Goal: Answer question/provide support: Share knowledge or assist other users

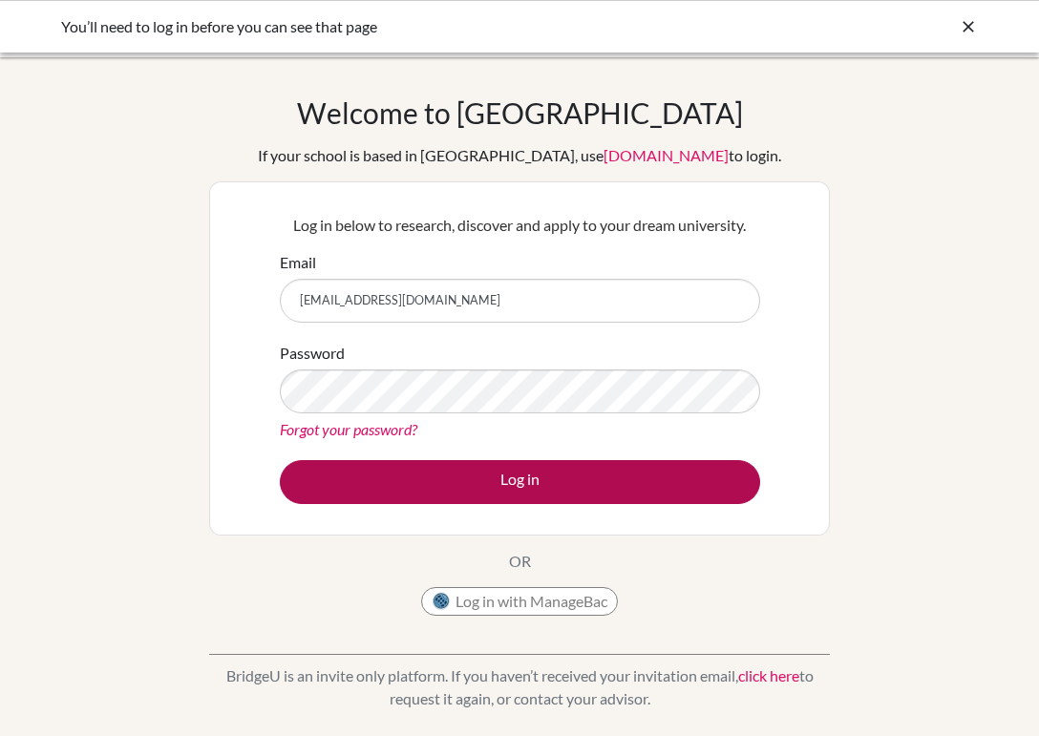
click at [512, 475] on button "Log in" at bounding box center [520, 482] width 480 height 44
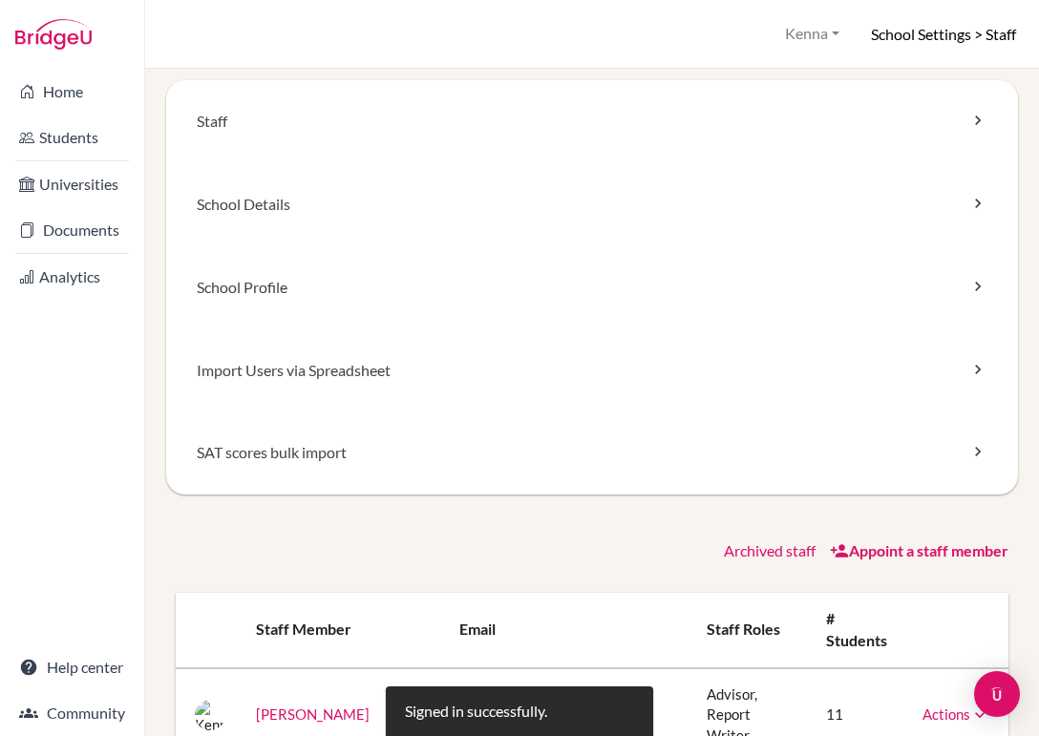
scroll to position [26, 0]
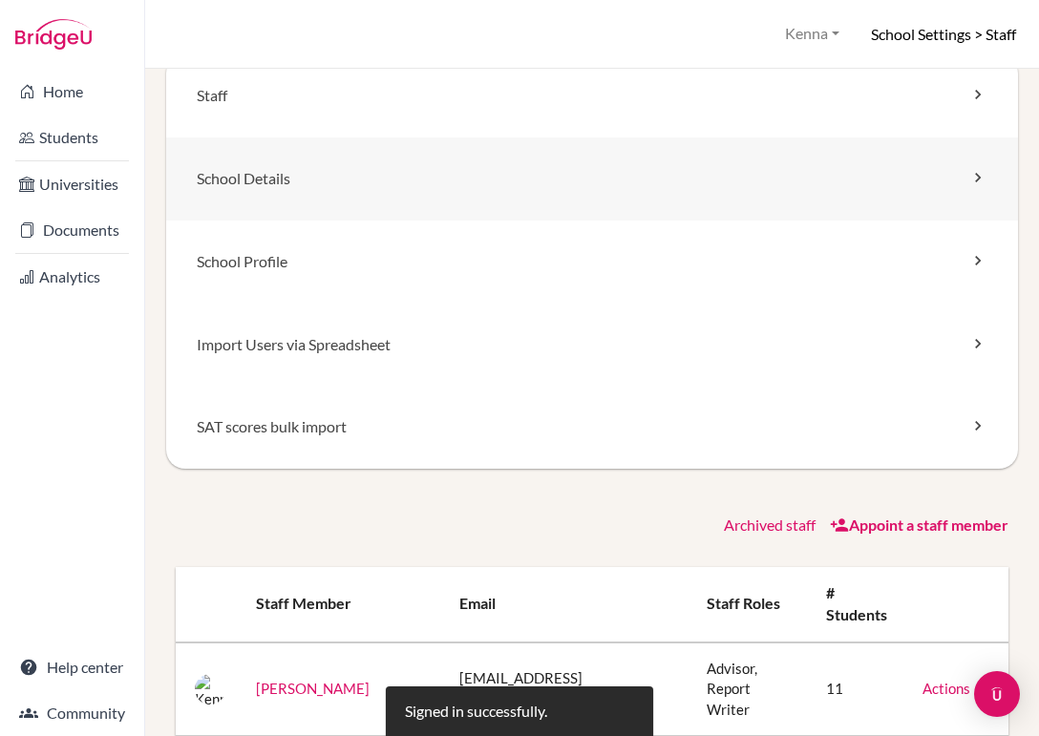
click at [957, 184] on link "School Details" at bounding box center [592, 178] width 852 height 83
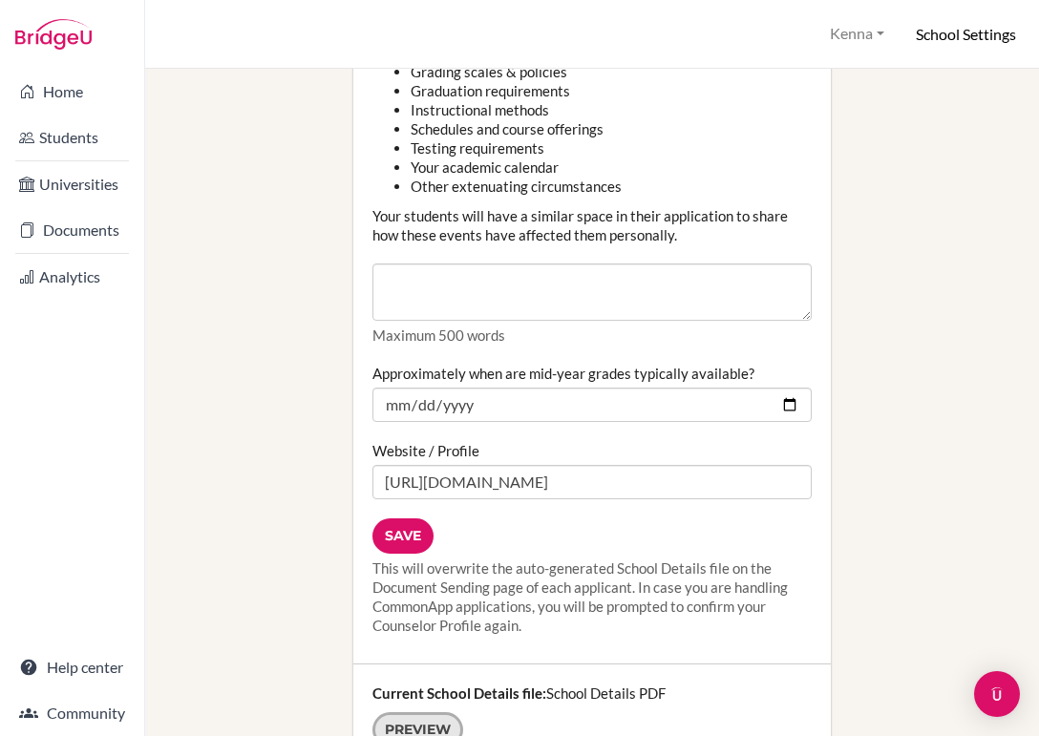
click at [417, 712] on link "Preview" at bounding box center [417, 729] width 91 height 35
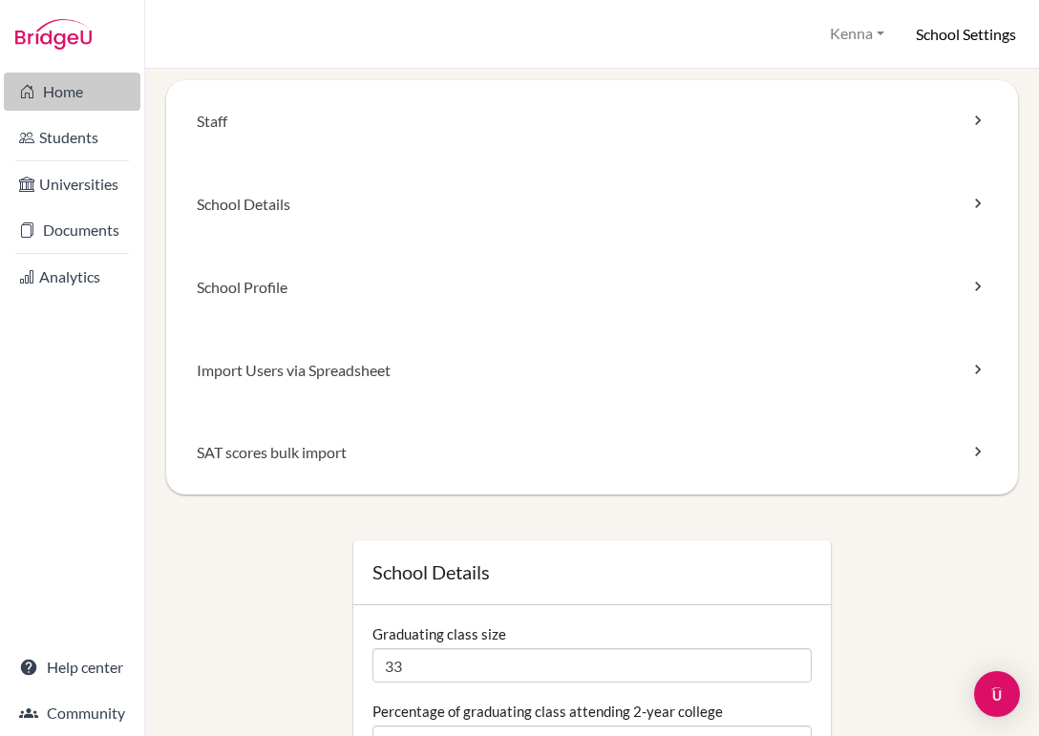
click at [55, 86] on link "Home" at bounding box center [72, 92] width 137 height 38
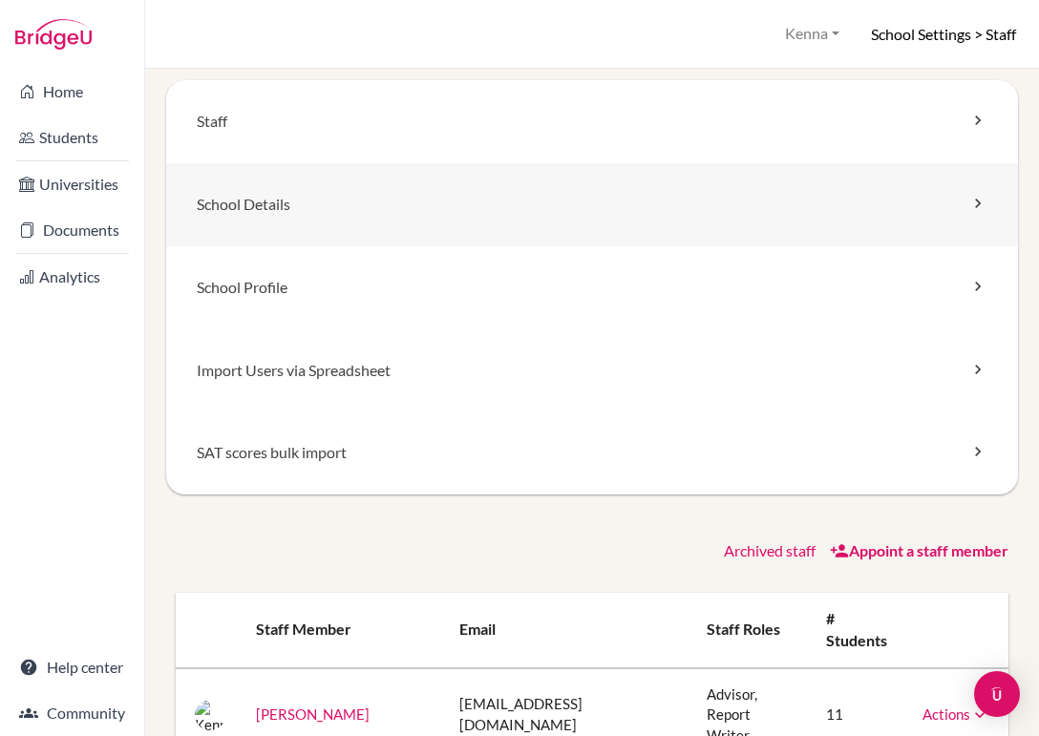
click at [975, 215] on link "School Details" at bounding box center [592, 204] width 852 height 83
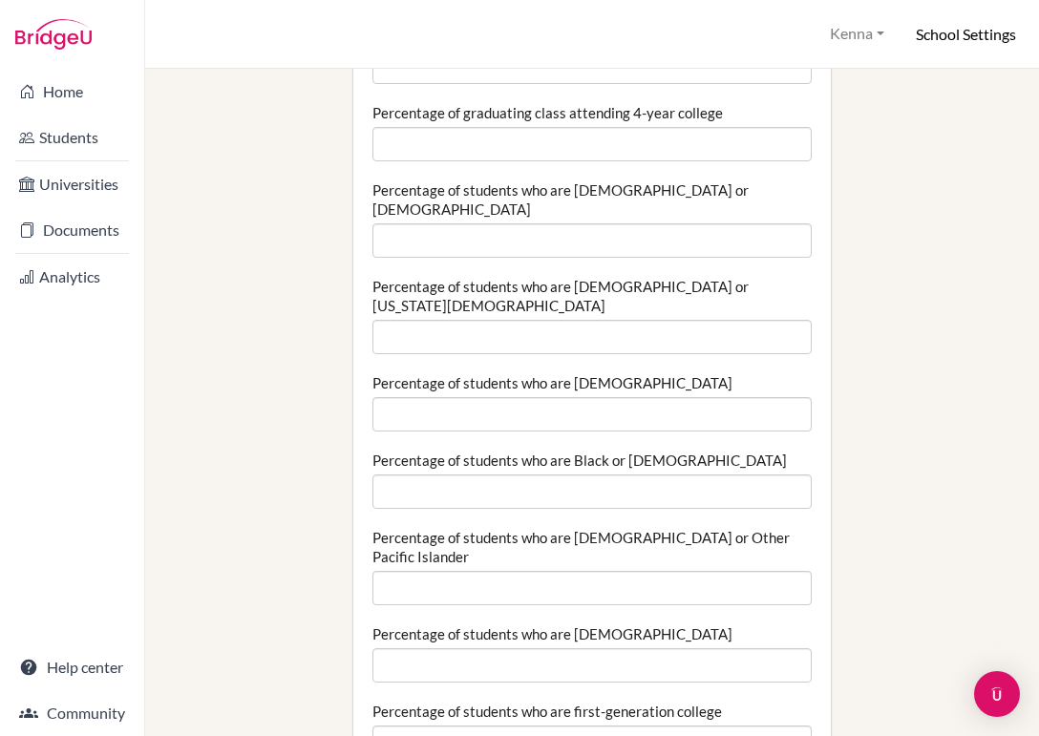
scroll to position [174, 0]
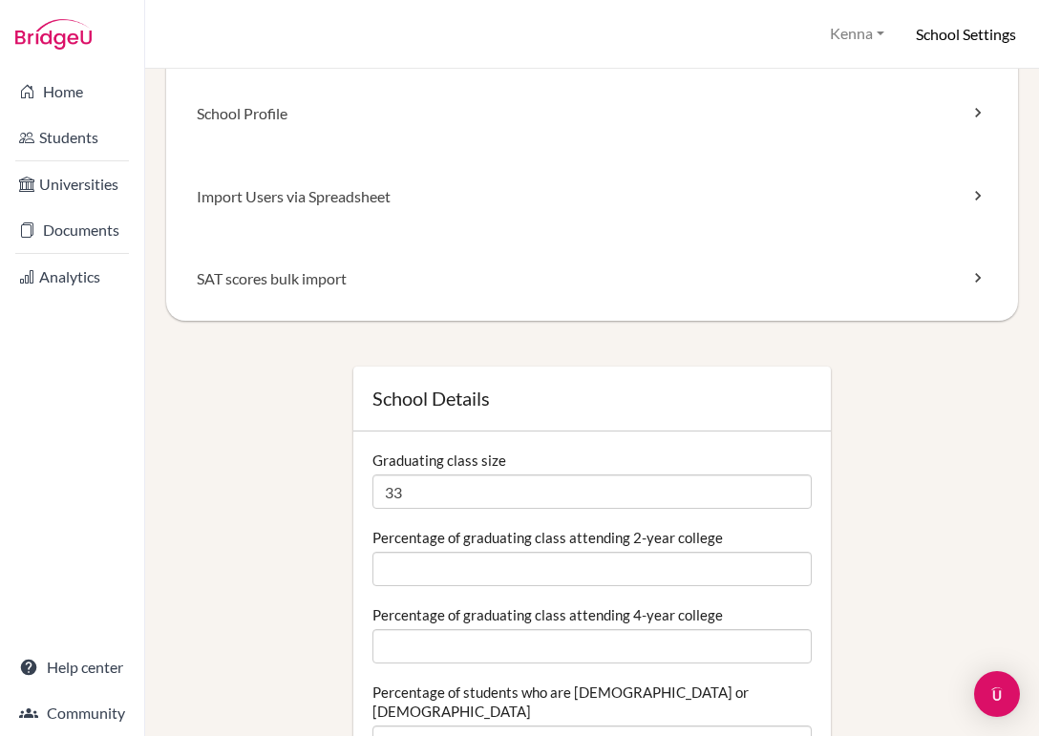
click at [876, 37] on button "Kenna" at bounding box center [857, 33] width 72 height 35
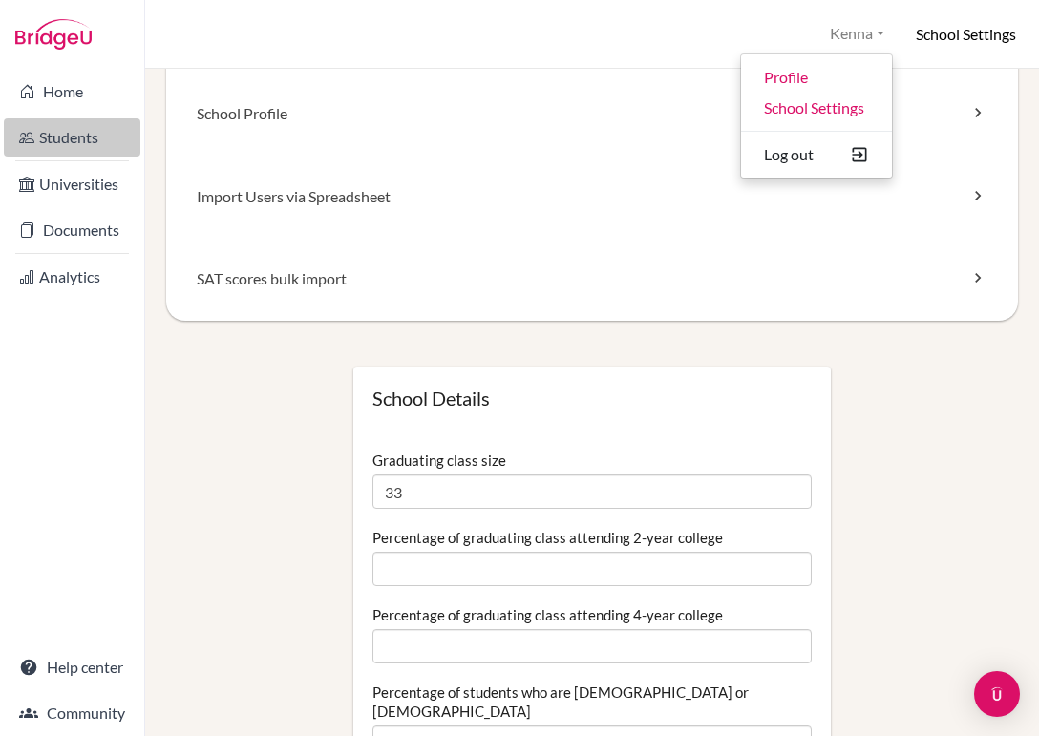
click at [74, 140] on link "Students" at bounding box center [72, 137] width 137 height 38
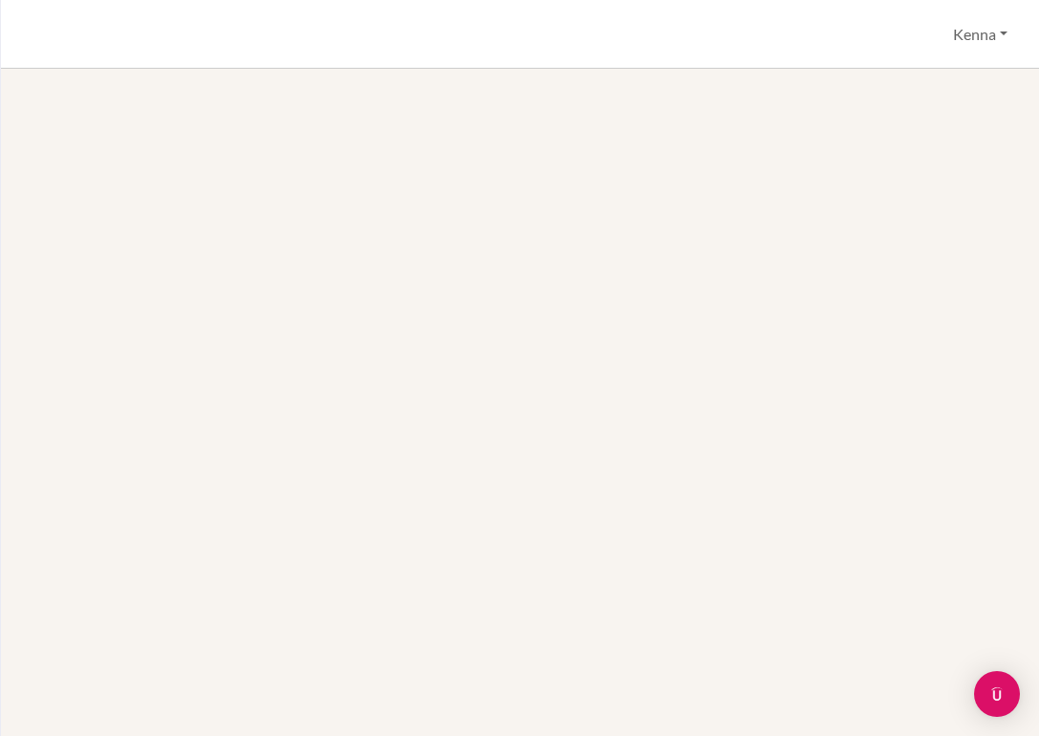
click at [68, 234] on div at bounding box center [520, 402] width 1038 height 667
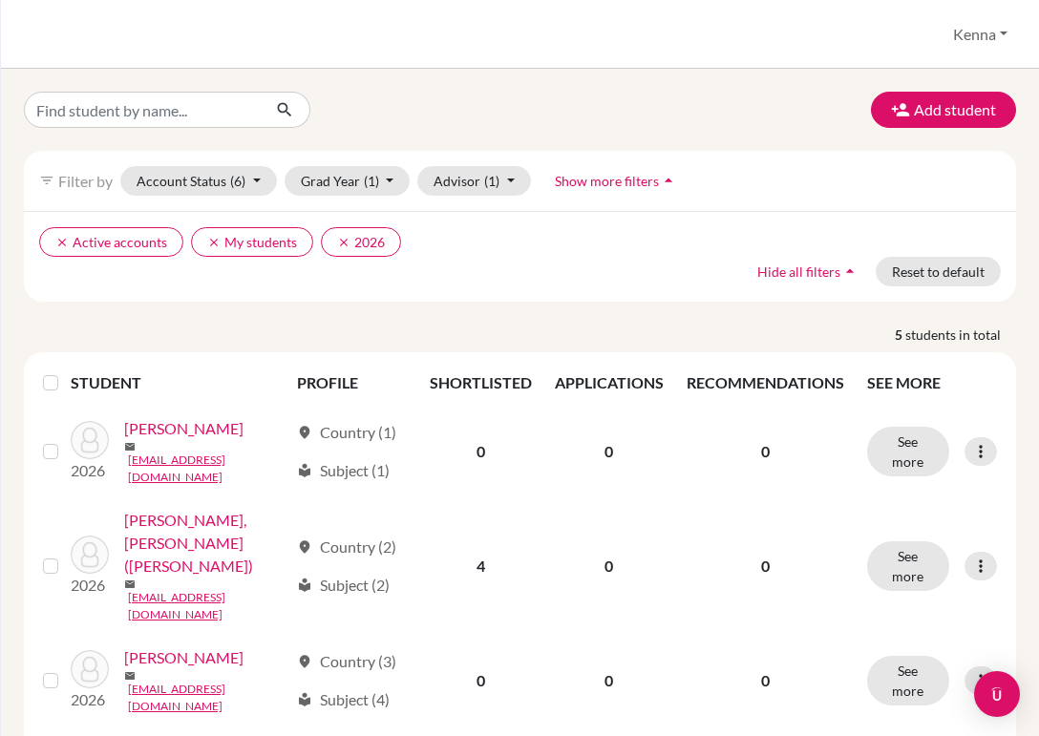
click at [998, 32] on button "Kenna" at bounding box center [980, 34] width 72 height 36
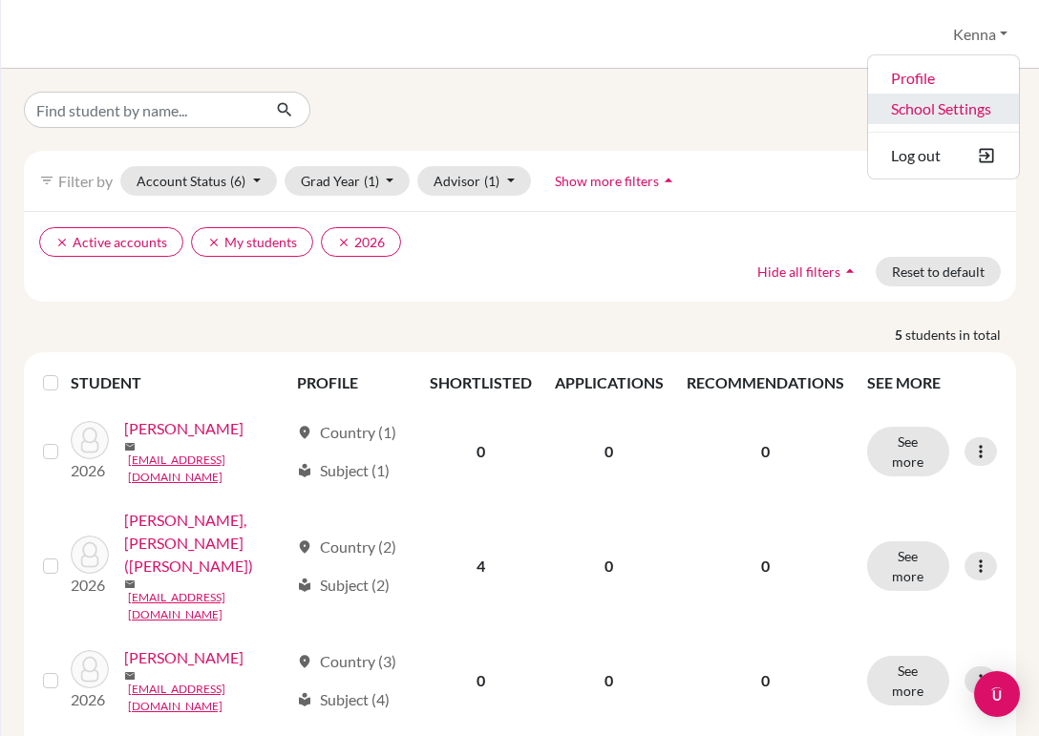
click at [919, 101] on link "School Settings" at bounding box center [943, 109] width 151 height 31
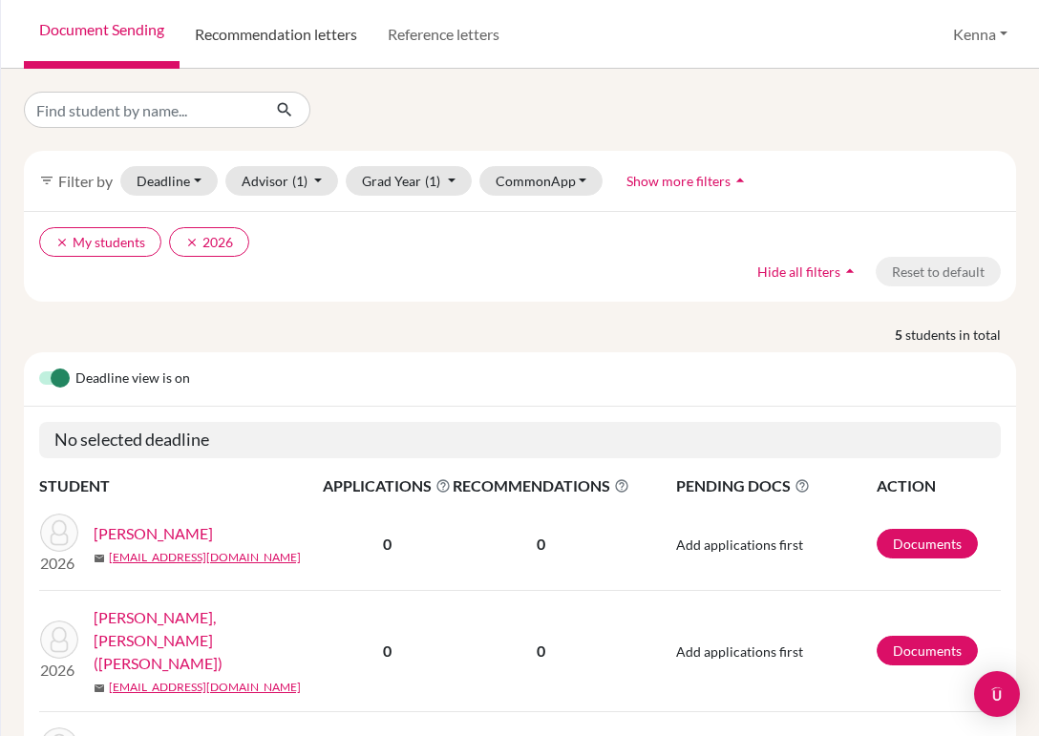
click at [308, 35] on link "Recommendation letters" at bounding box center [275, 34] width 193 height 69
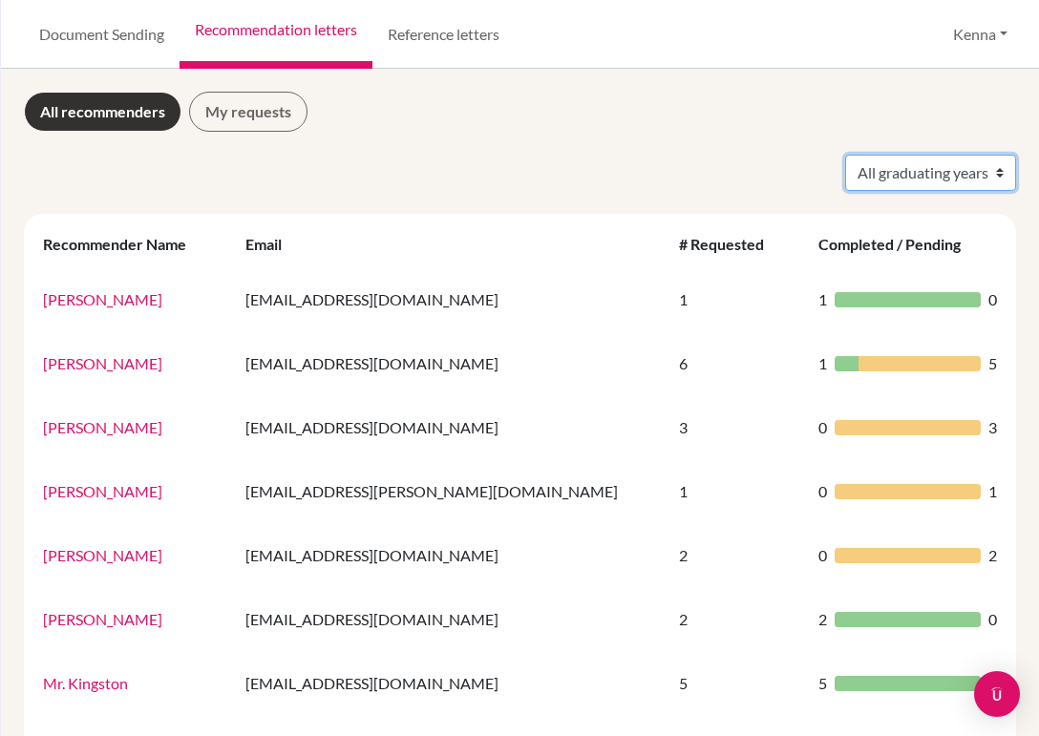
select select "2026"
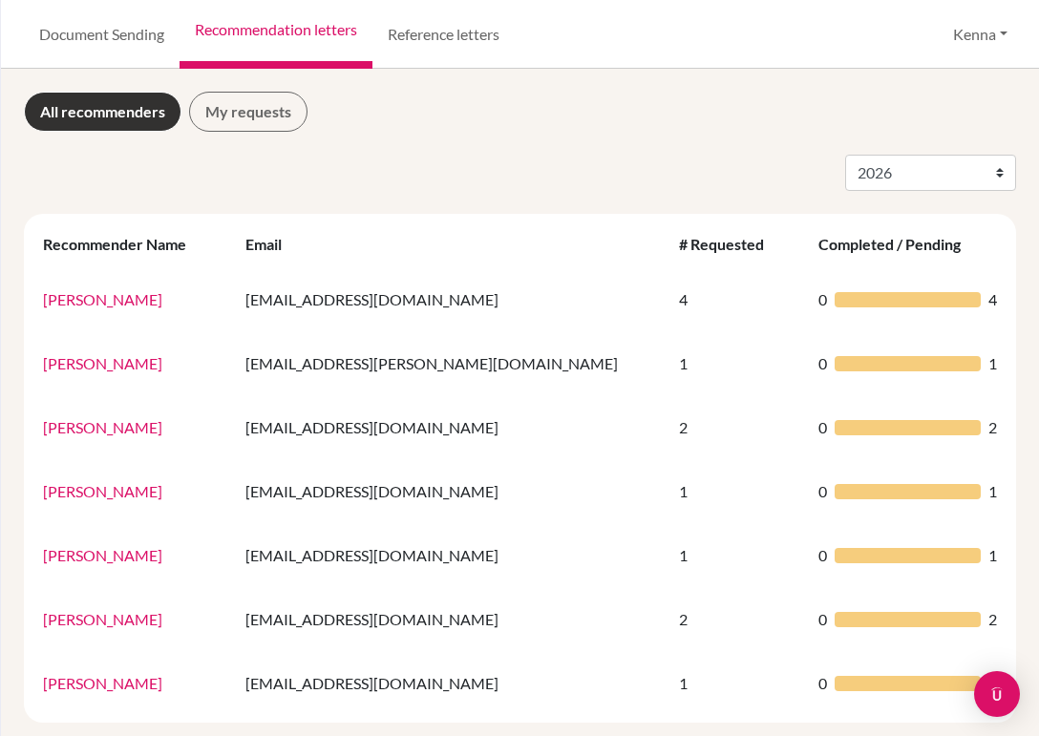
select select "2026"
click at [282, 117] on link "My requests" at bounding box center [248, 112] width 118 height 40
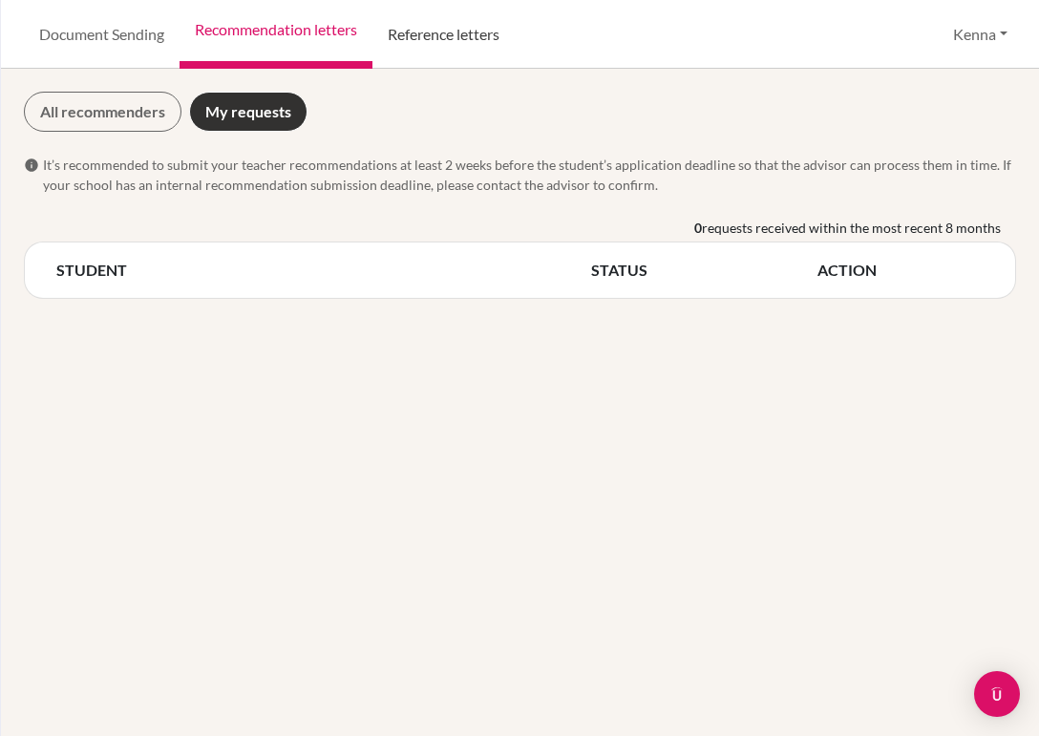
click at [464, 43] on link "Reference letters" at bounding box center [443, 34] width 142 height 69
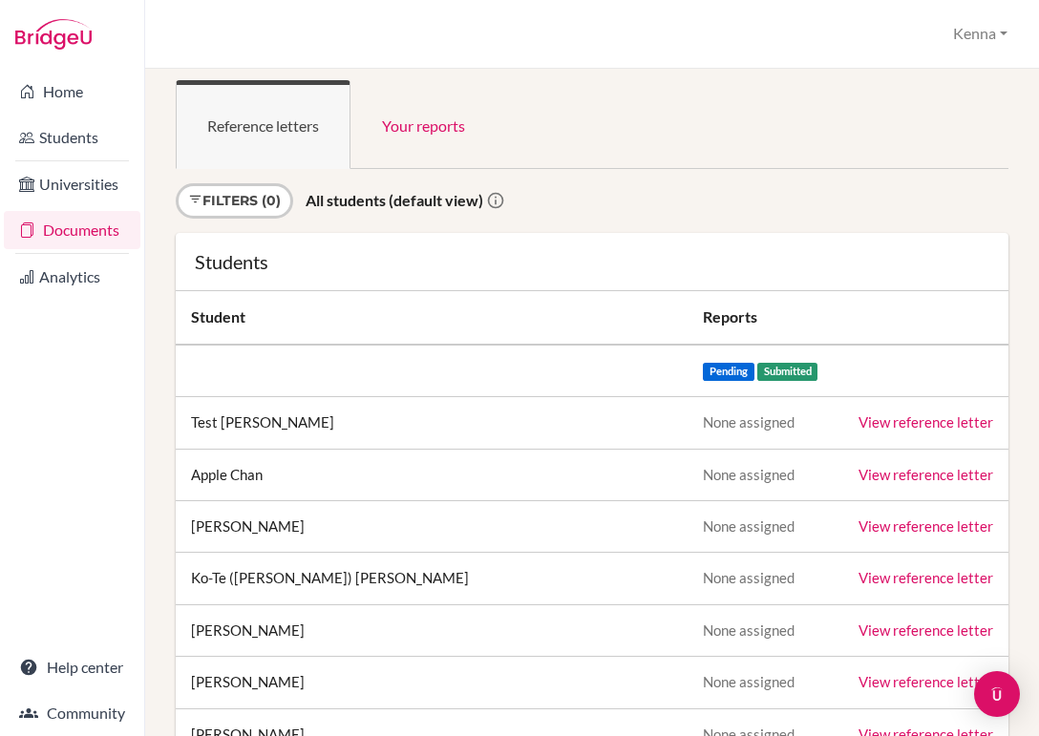
click at [915, 420] on link "View reference letter" at bounding box center [925, 421] width 135 height 17
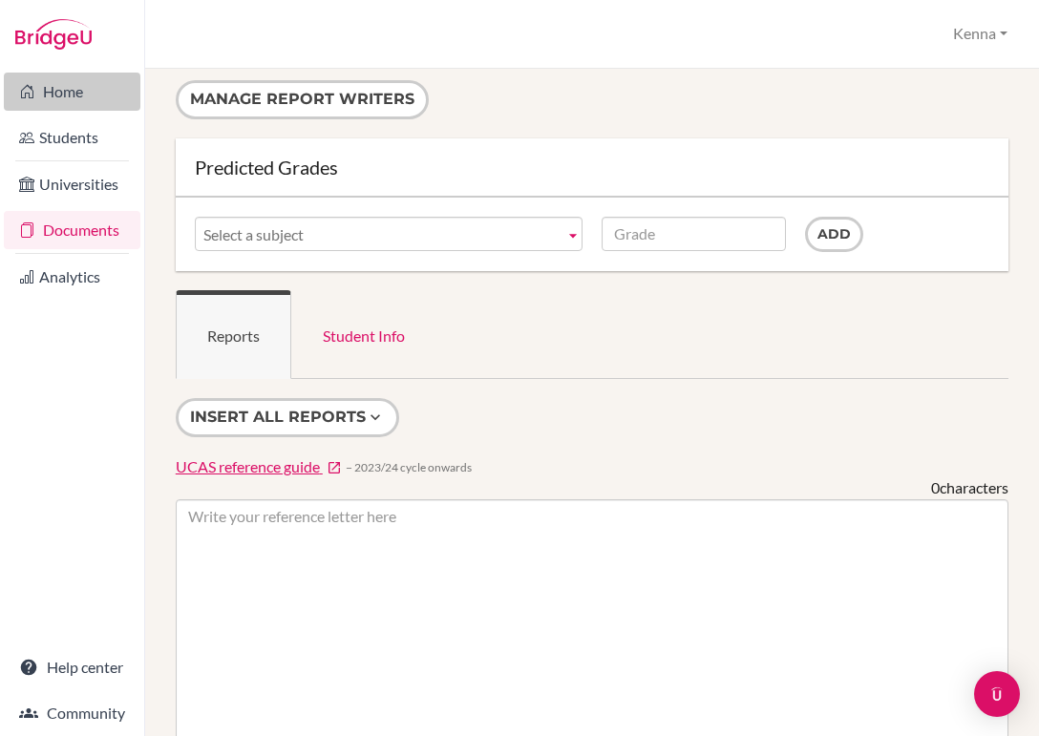
click at [50, 91] on link "Home" at bounding box center [72, 92] width 137 height 38
